Goal: Task Accomplishment & Management: Use online tool/utility

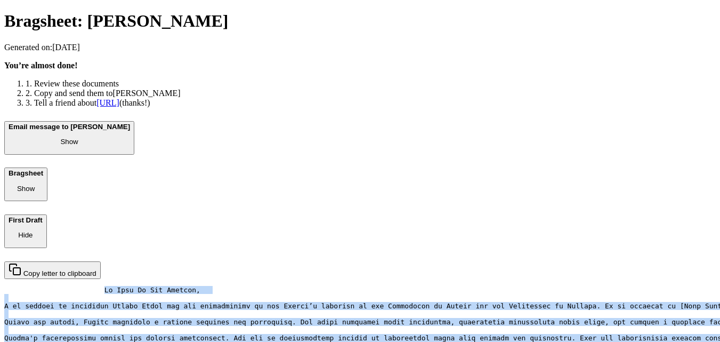
drag, startPoint x: 239, startPoint y: 211, endPoint x: 289, endPoint y: 212, distance: 50.1
click at [241, 208] on div "Email message to Professor Adam Sołtysiak Show Bragsheet Show First Draft Hide …" at bounding box center [360, 310] width 712 height 379
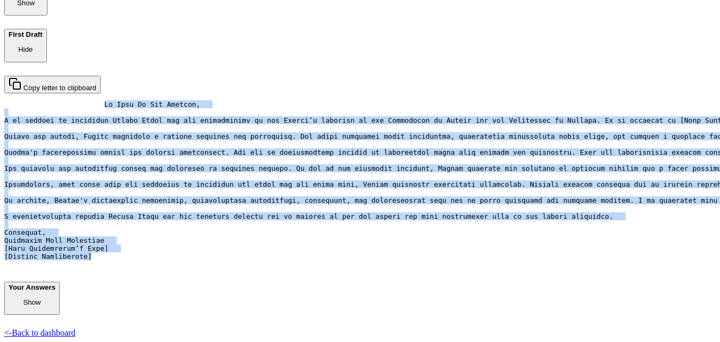
scroll to position [535, 0]
click at [75, 328] on link "<- Back to dashboard" at bounding box center [39, 332] width 71 height 9
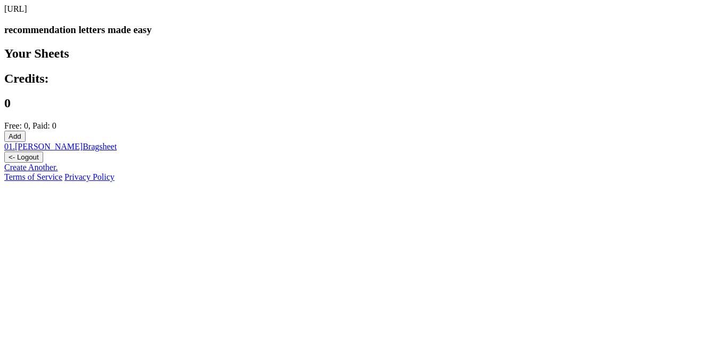
click at [384, 172] on div "Create Another." at bounding box center [360, 168] width 712 height 10
click at [58, 172] on link "Create Another." at bounding box center [30, 167] width 53 height 9
click at [496, 172] on div "Create Another." at bounding box center [360, 168] width 712 height 10
click at [43, 163] on button "<- Logout" at bounding box center [23, 156] width 39 height 11
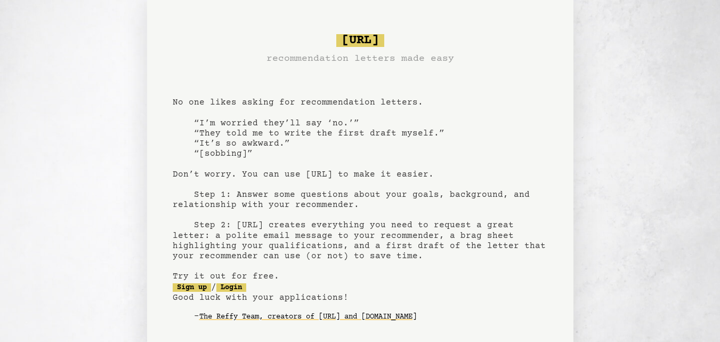
click at [192, 292] on pre "[URL] recommendation letters made easy No one likes asking for recommendation l…" at bounding box center [360, 186] width 375 height 312
click at [192, 287] on link "Sign up" at bounding box center [192, 287] width 38 height 9
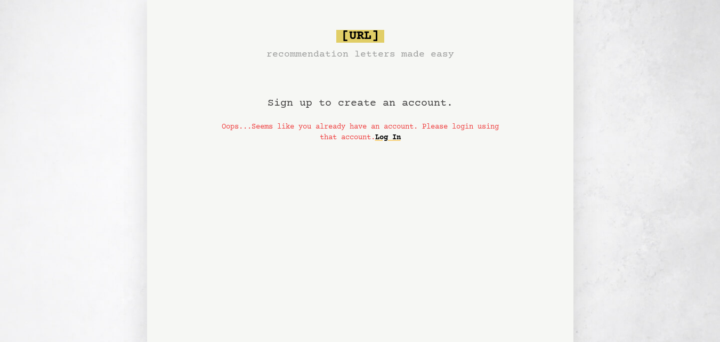
scroll to position [92, 0]
